Goal: Navigation & Orientation: Find specific page/section

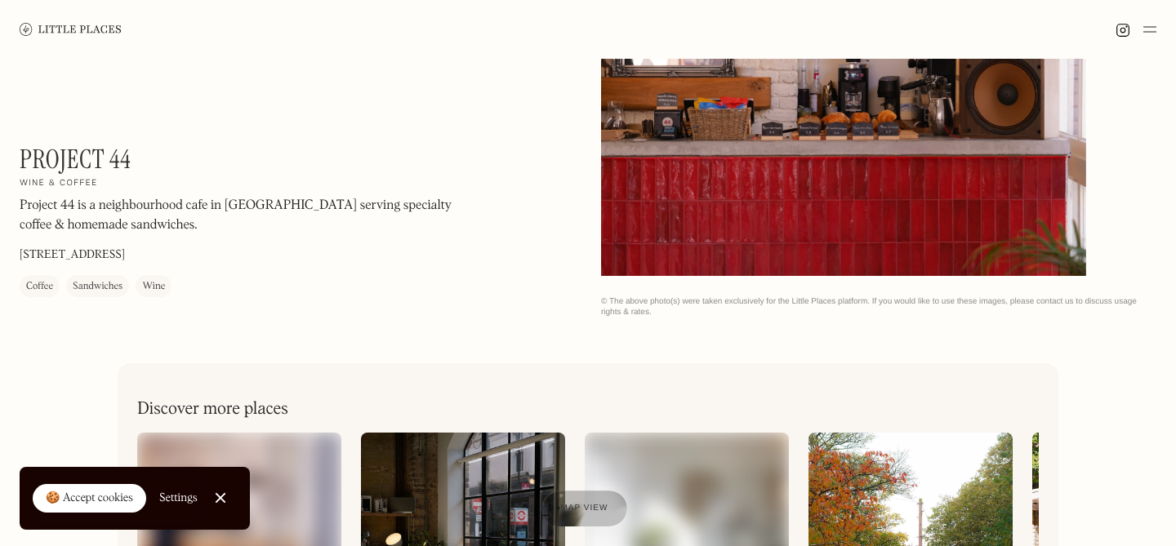
scroll to position [435, 0]
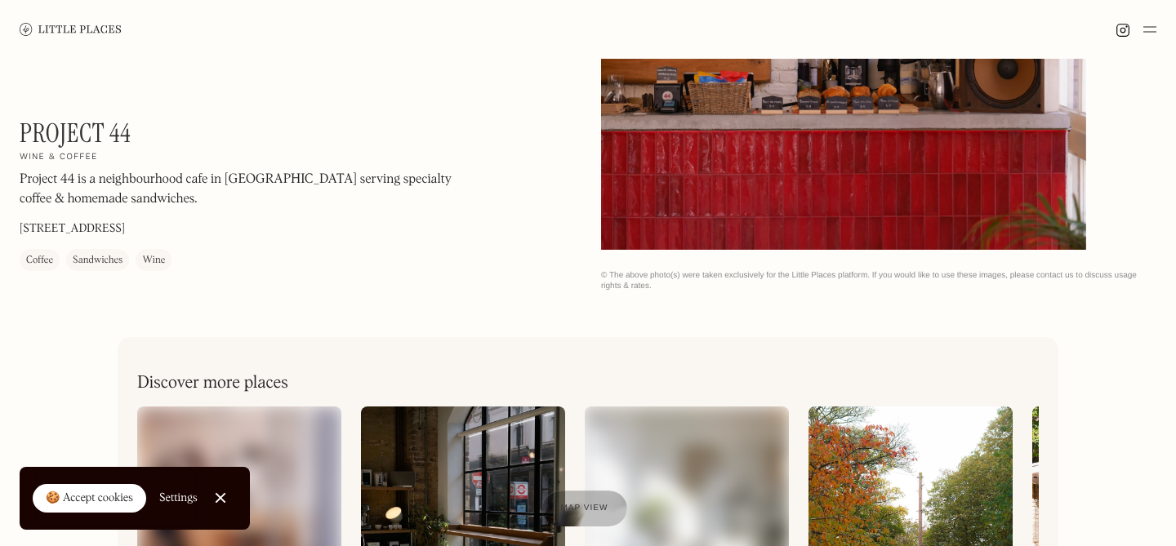
click at [109, 499] on div "🍪 Accept cookies" at bounding box center [89, 499] width 87 height 16
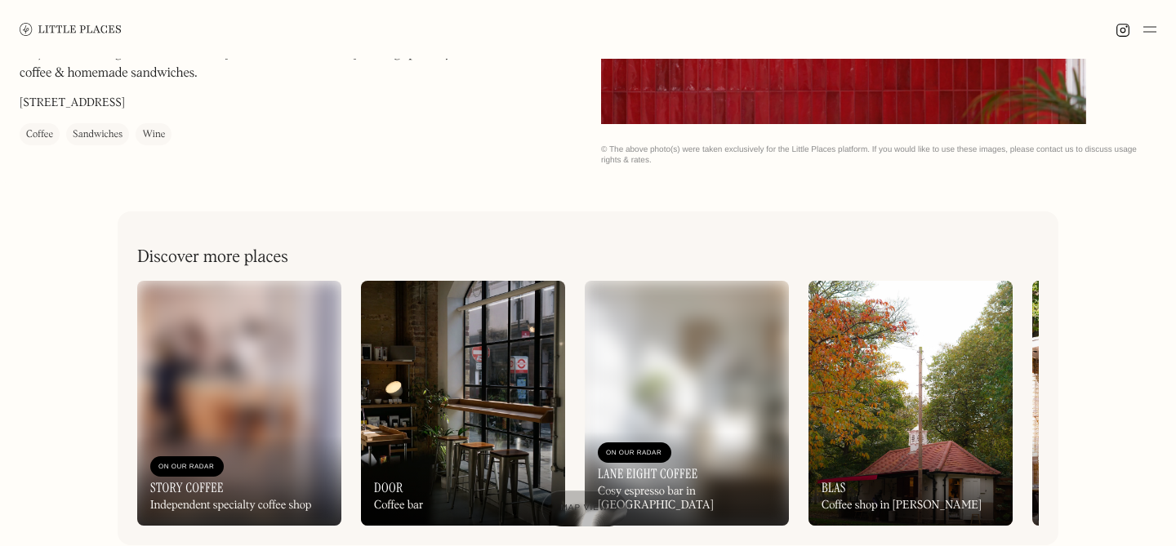
scroll to position [658, 0]
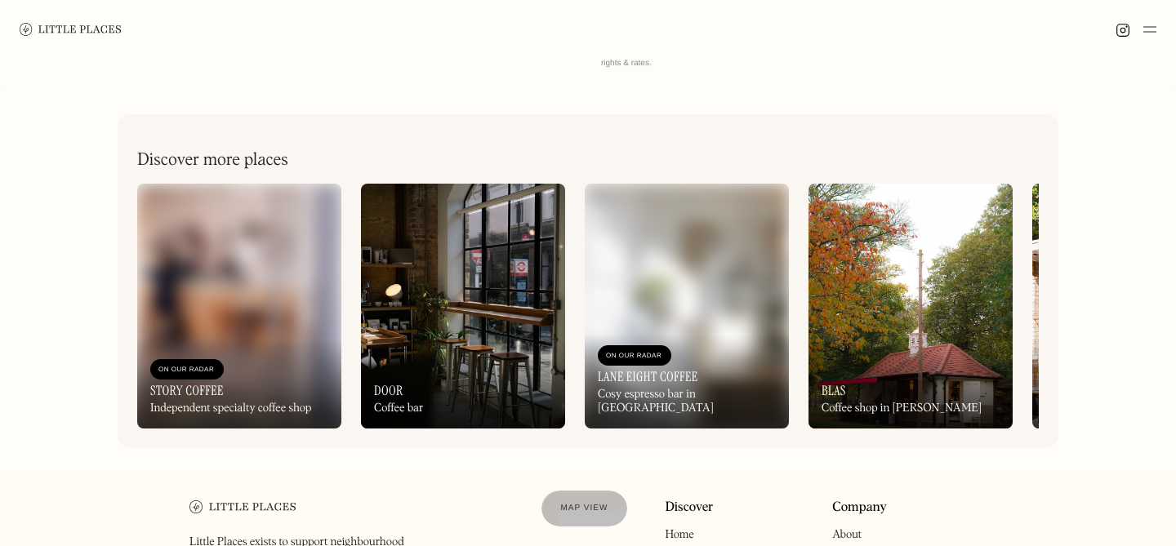
click at [439, 336] on img at bounding box center [463, 306] width 204 height 245
drag, startPoint x: 872, startPoint y: 155, endPoint x: 815, endPoint y: 153, distance: 56.4
click at [816, 153] on div "Discover more places" at bounding box center [588, 152] width 902 height 37
click at [1038, 286] on img at bounding box center [1134, 306] width 204 height 245
click at [217, 296] on img at bounding box center [239, 306] width 204 height 245
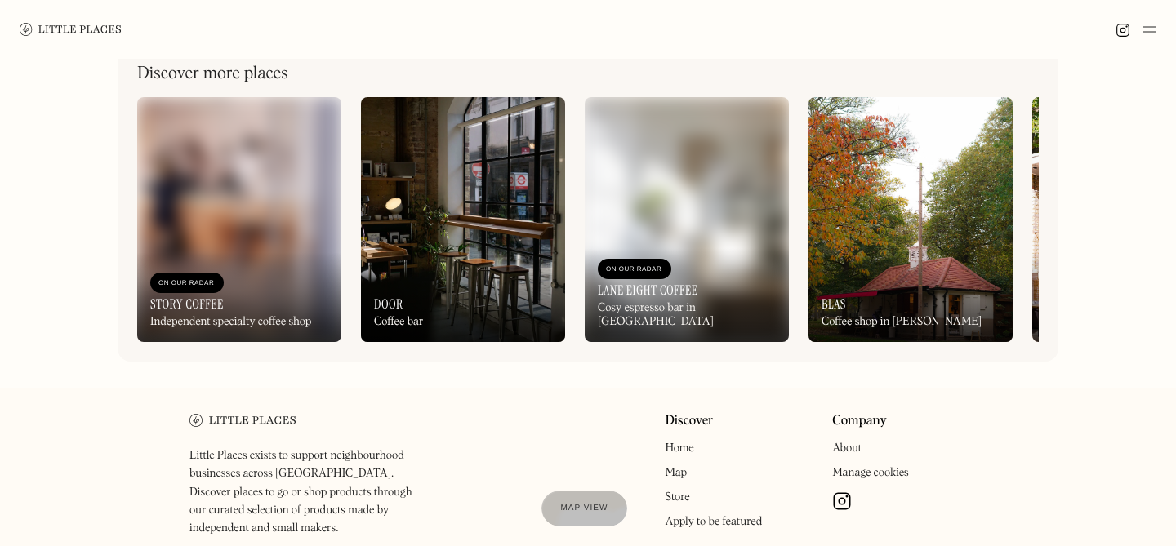
scroll to position [845, 0]
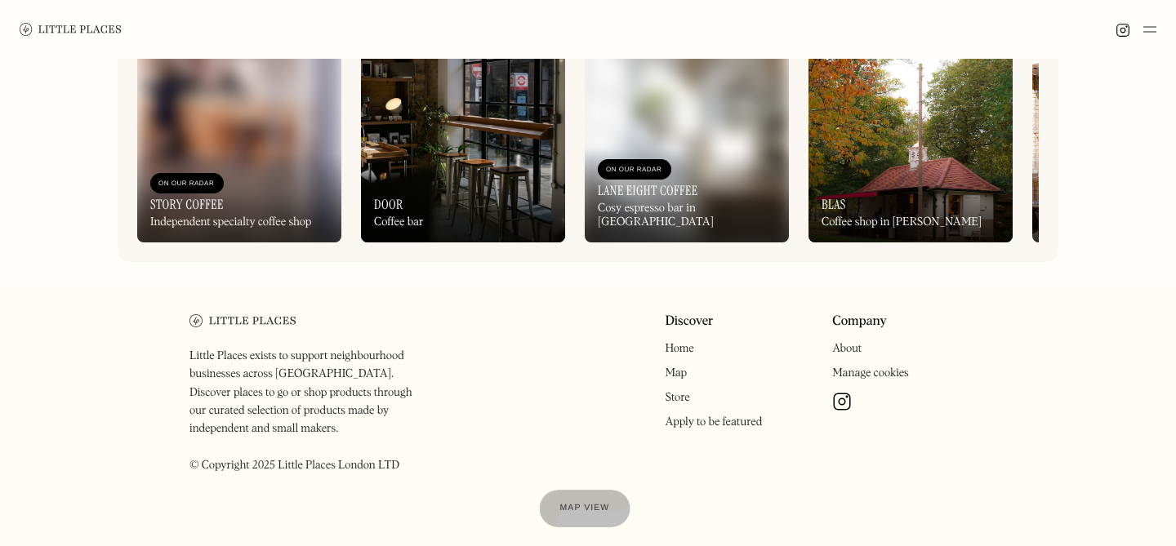
click at [589, 509] on span "Map view" at bounding box center [585, 509] width 50 height 10
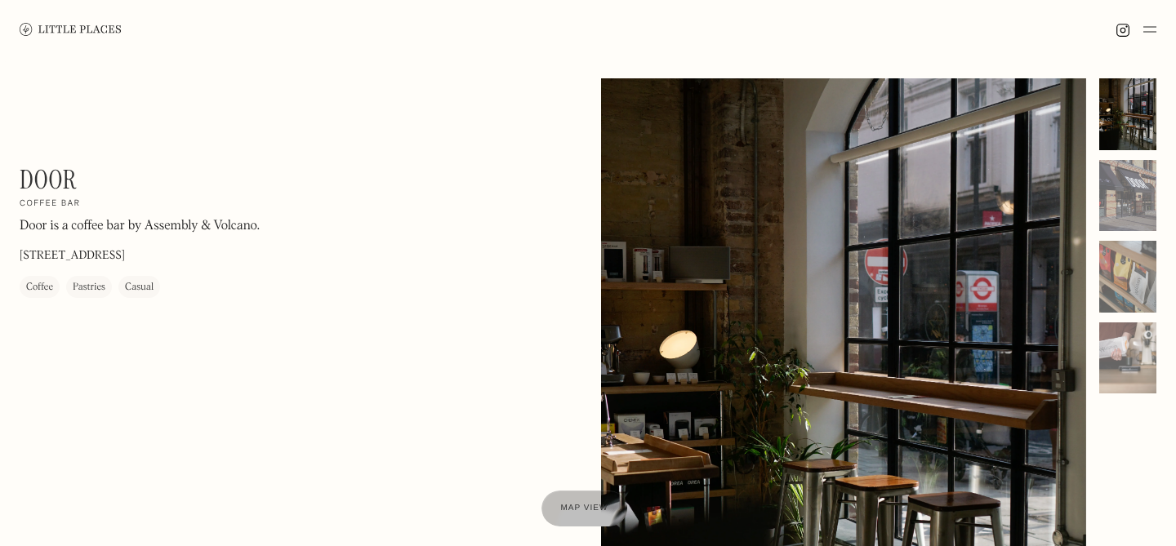
drag, startPoint x: 21, startPoint y: 253, endPoint x: 189, endPoint y: 259, distance: 167.5
click at [125, 259] on p "244 Ferndale Rd, London SW9 8FR" at bounding box center [72, 255] width 105 height 17
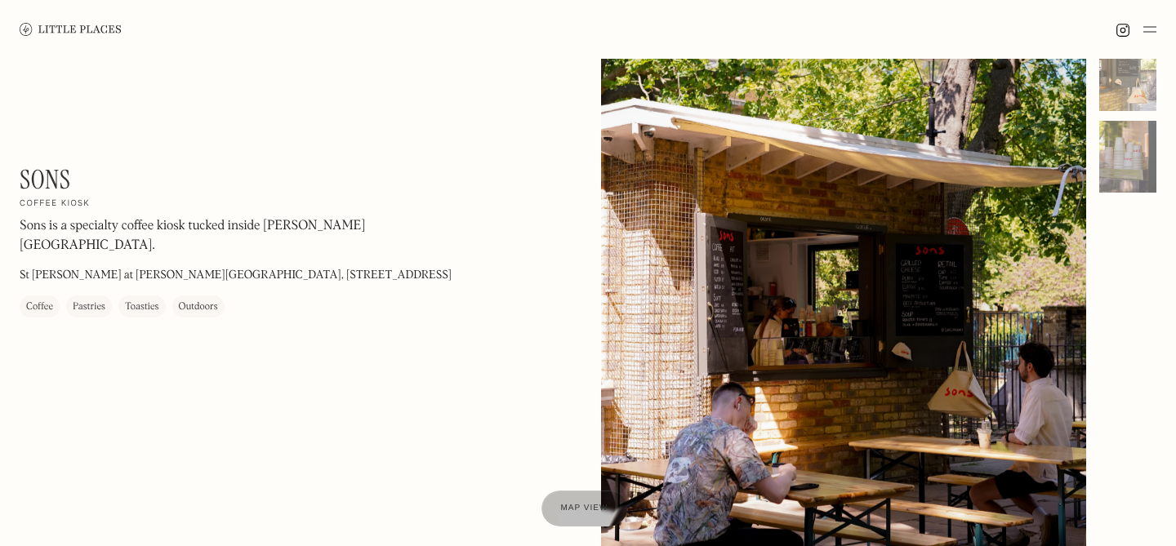
scroll to position [124, 0]
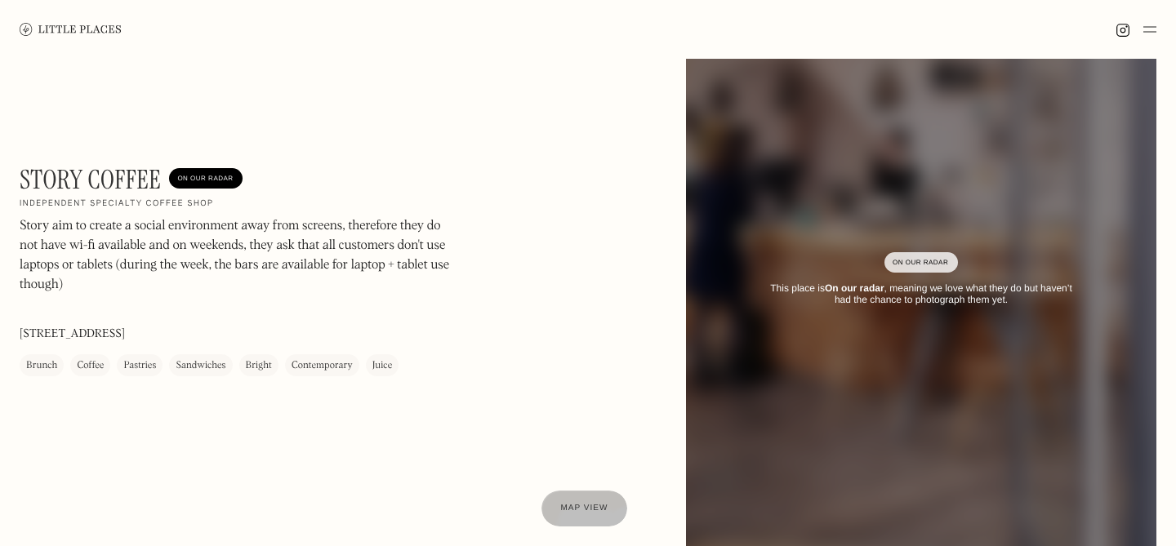
scroll to position [90, 0]
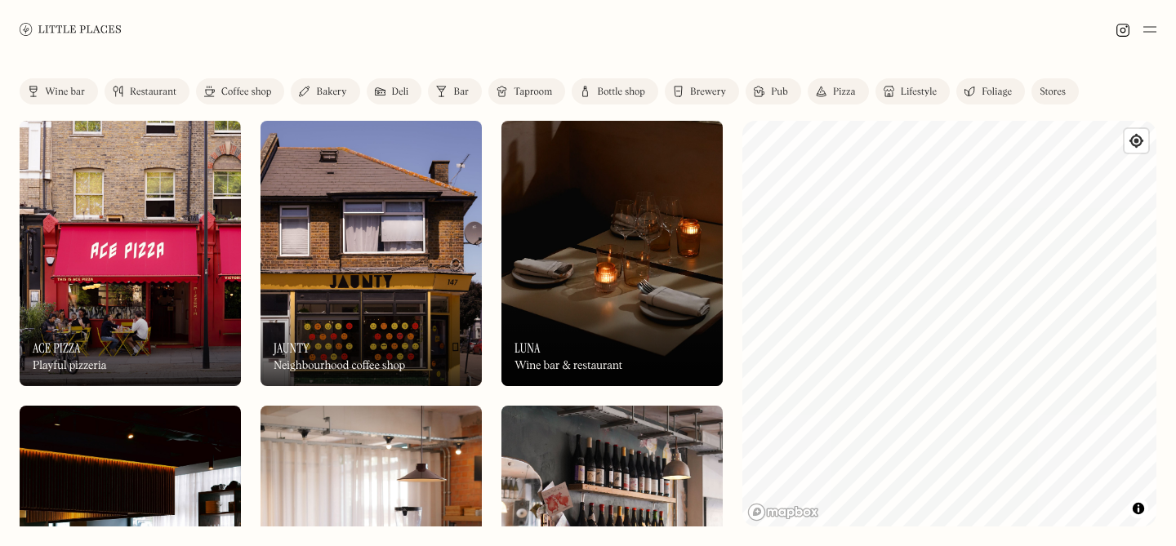
click at [250, 81] on link "Coffee shop" at bounding box center [240, 91] width 88 height 26
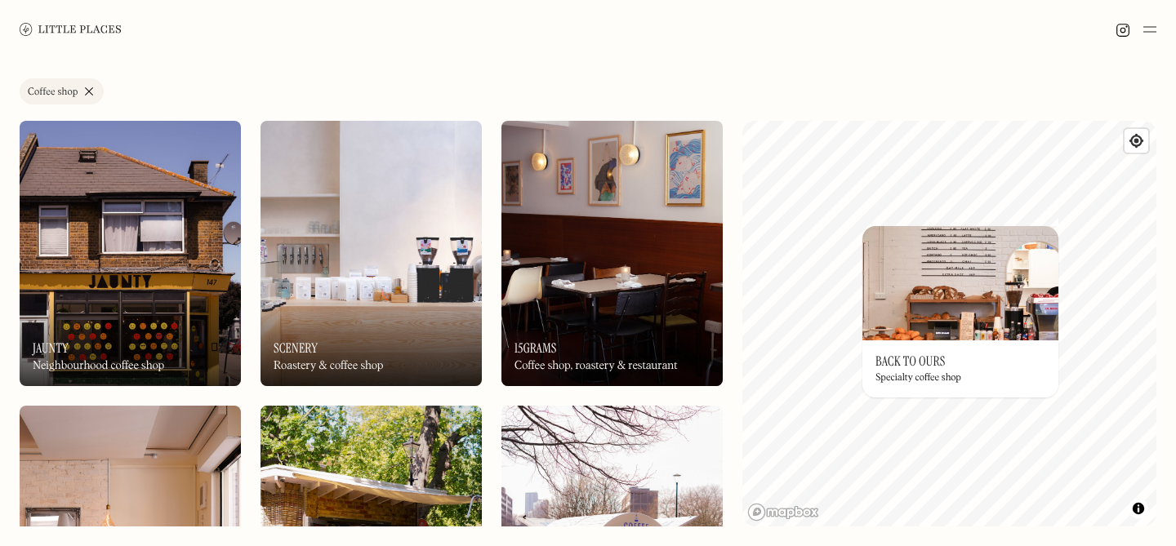
click at [972, 308] on img at bounding box center [961, 283] width 196 height 114
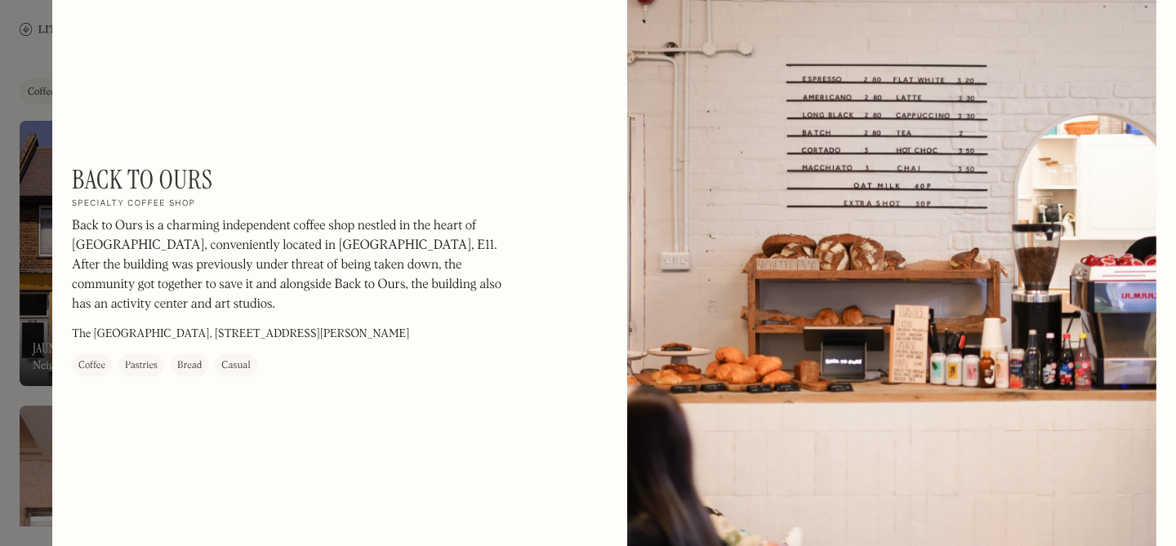
scroll to position [121, 0]
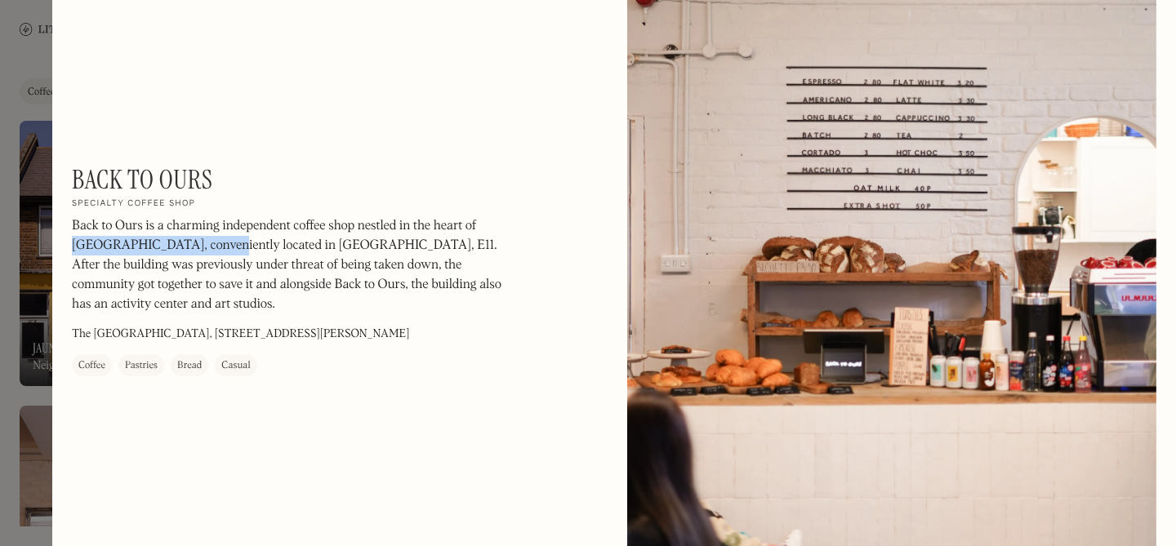
drag, startPoint x: 478, startPoint y: 225, endPoint x: 202, endPoint y: 240, distance: 276.5
click at [202, 240] on p "Back to Ours is a charming independent coffee shop nestled in the heart of [GEO…" at bounding box center [292, 265] width 441 height 98
